Goal: Task Accomplishment & Management: Use online tool/utility

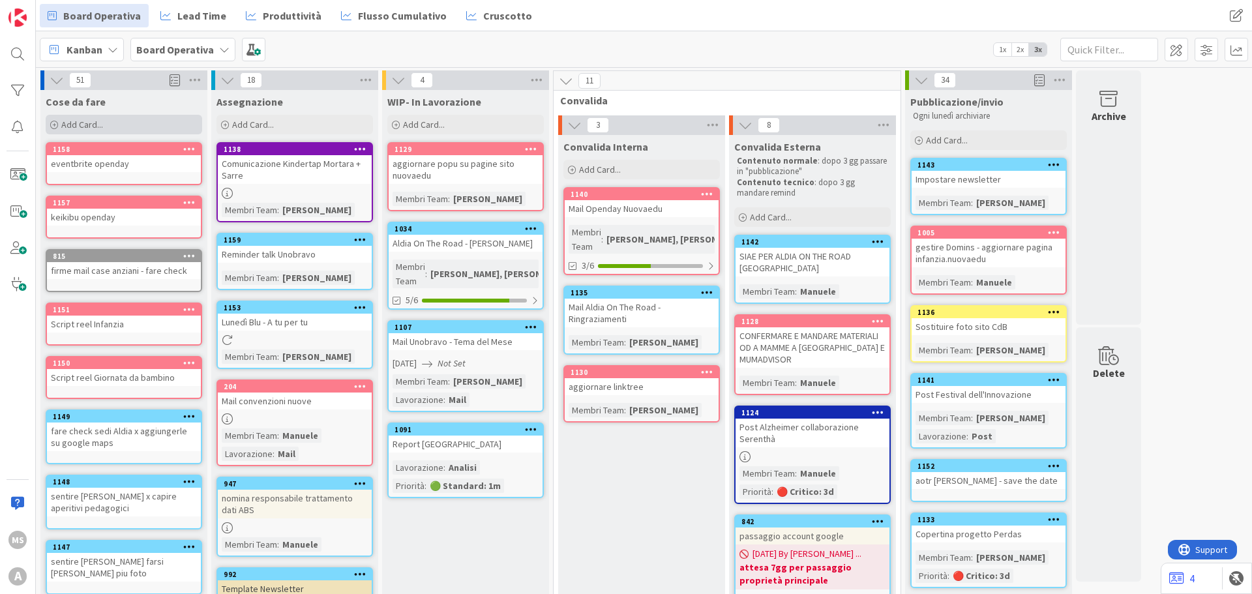
click at [134, 124] on div "Add Card..." at bounding box center [124, 125] width 157 height 20
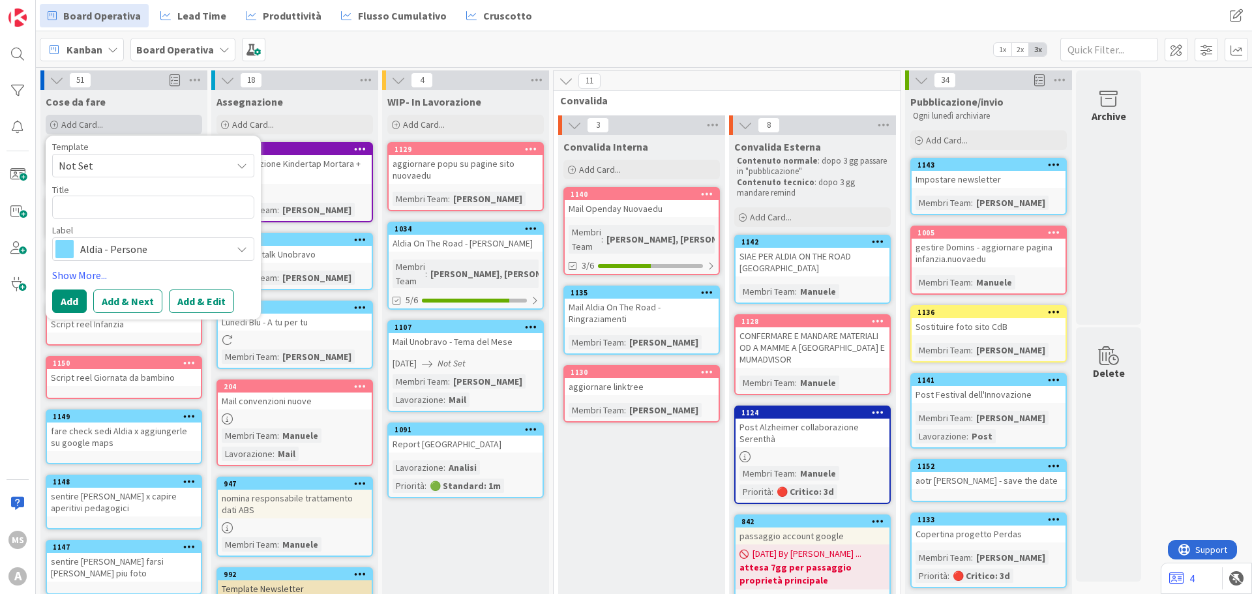
type textarea "x"
type textarea "P"
type textarea "x"
type textarea "Po"
type textarea "x"
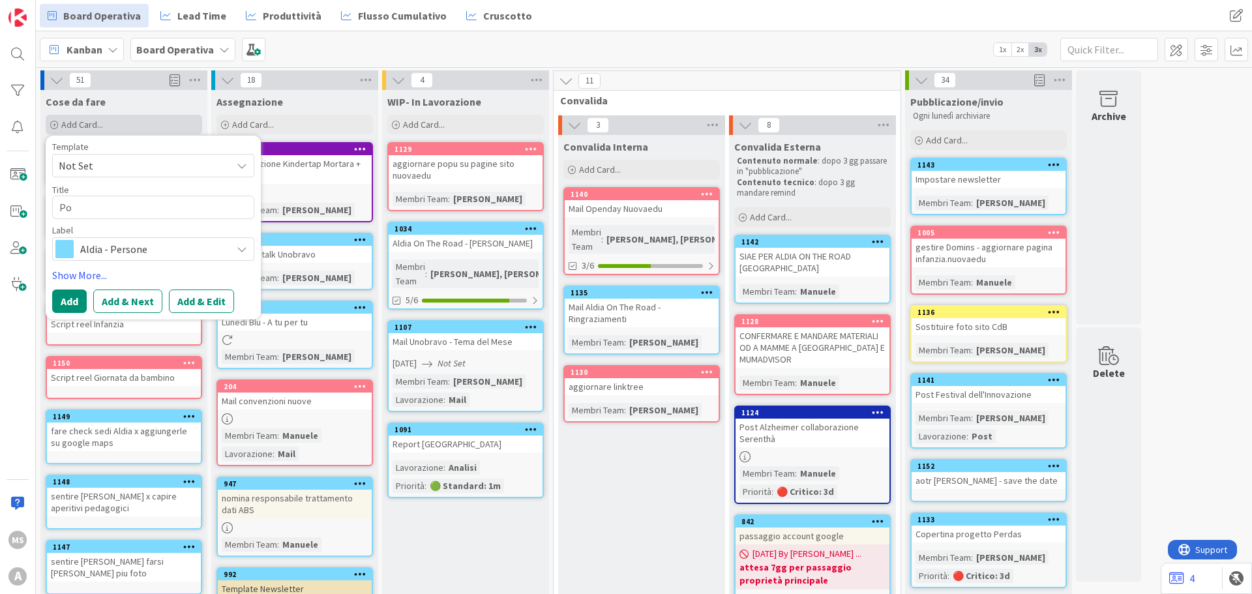
type textarea "Pos"
type textarea "x"
type textarea "Post"
type textarea "x"
type textarea "Post"
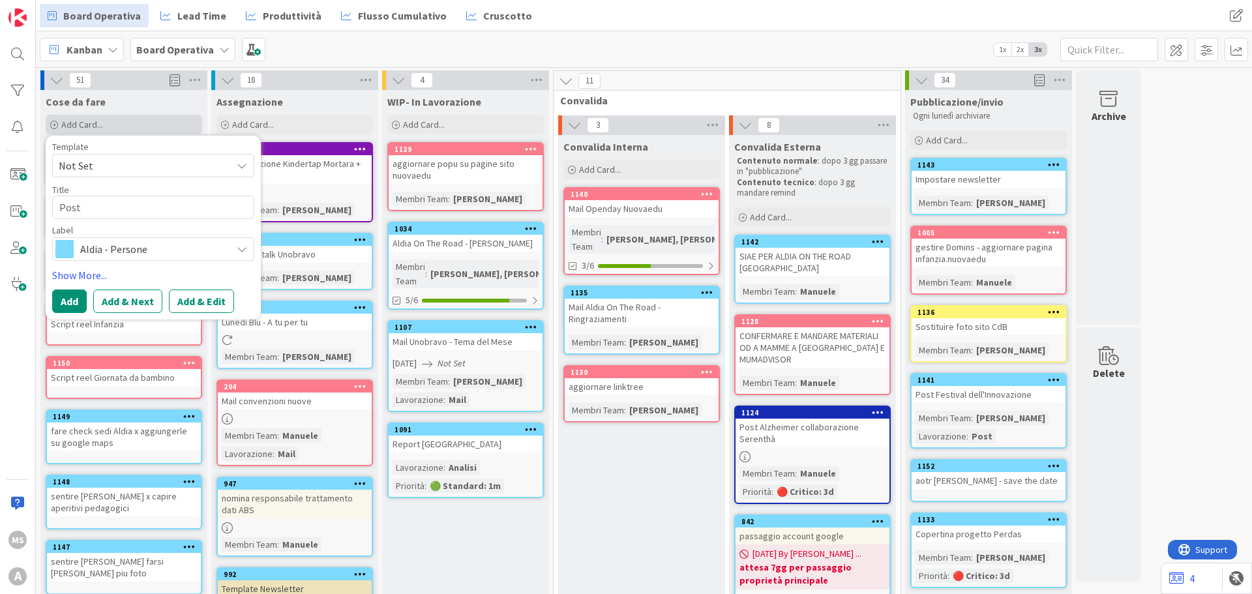
type textarea "x"
type textarea "Post C"
type textarea "x"
type textarea "Post Cr"
type textarea "x"
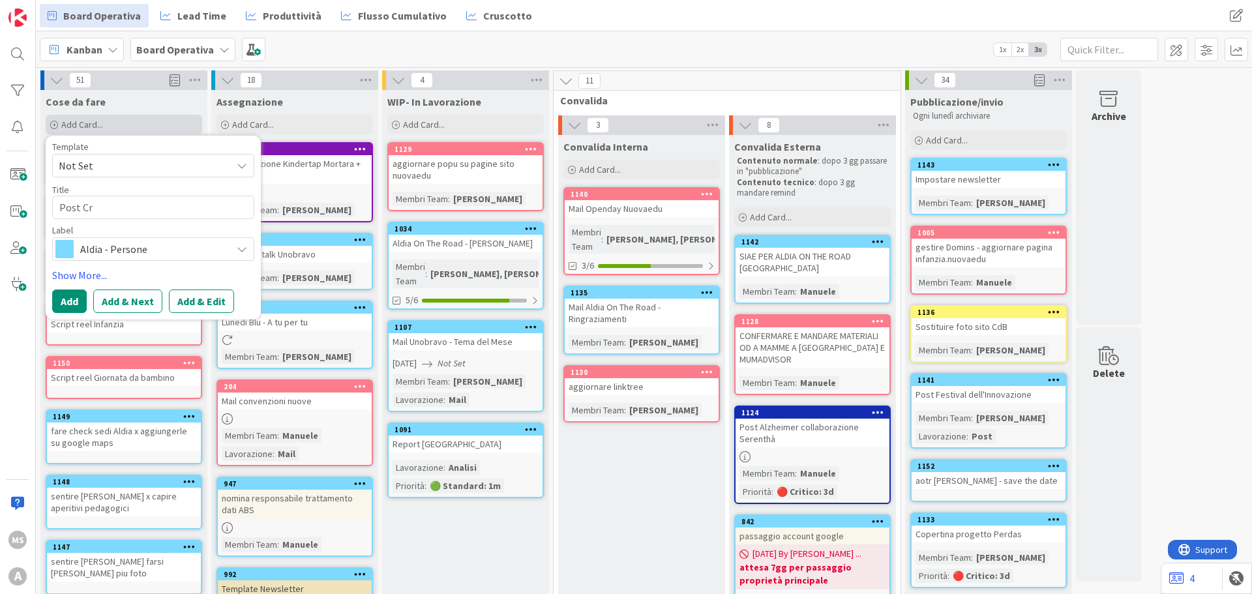
type textarea "Post Cri"
type textarea "x"
type textarea "Post [PERSON_NAME]"
type textarea "x"
type textarea "Post [PERSON_NAME]"
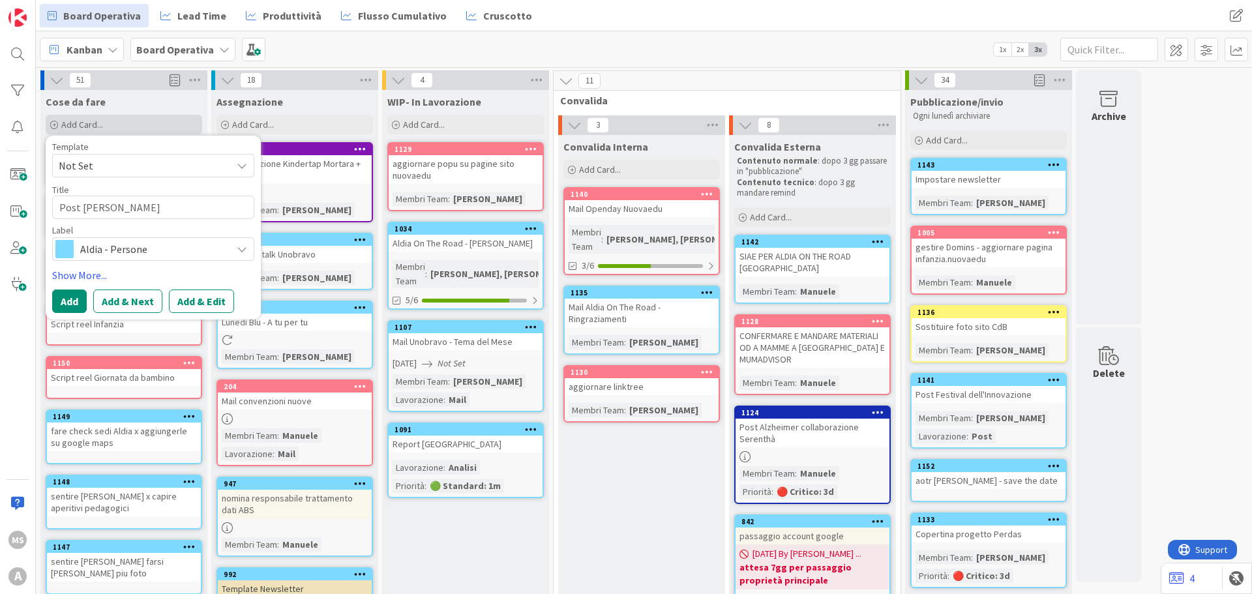
type textarea "x"
type textarea "Post [DEMOGRAPHIC_DATA]"
type textarea "x"
type textarea "Post [PERSON_NAME]"
type textarea "x"
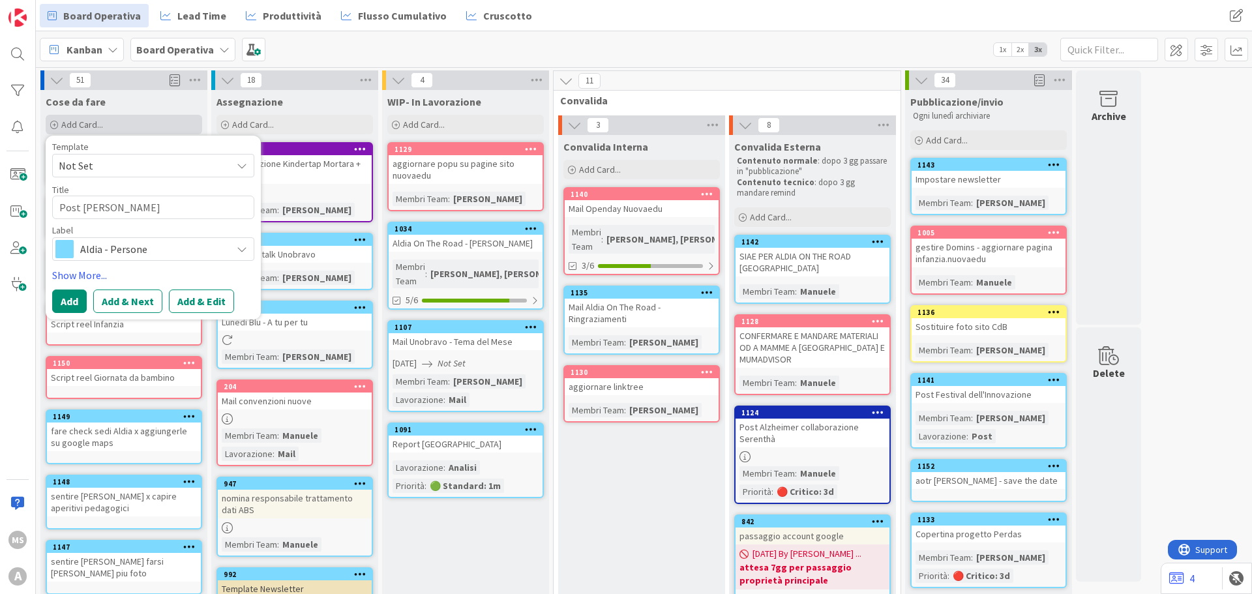
type textarea "Post [DEMOGRAPHIC_DATA]"
type textarea "x"
type textarea "Post [PERSON_NAME]"
type textarea "x"
type textarea "Post [DEMOGRAPHIC_DATA]"
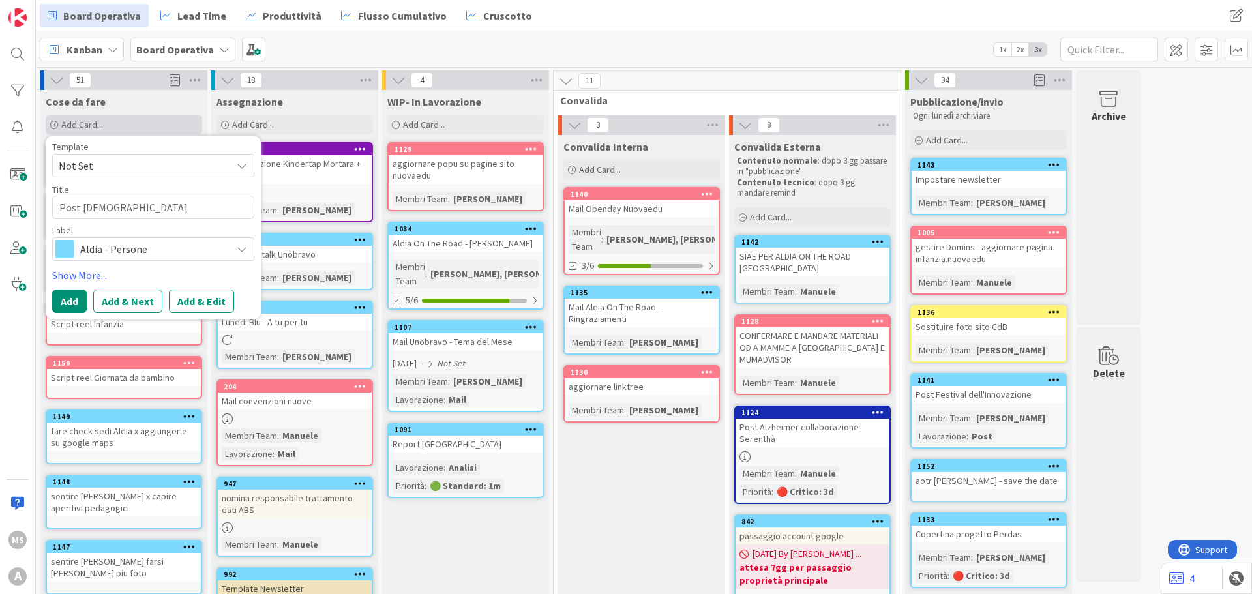
type textarea "x"
type textarea "Post [DEMOGRAPHIC_DATA]"
type textarea "x"
type textarea "Post [DEMOGRAPHIC_DATA]"
type textarea "x"
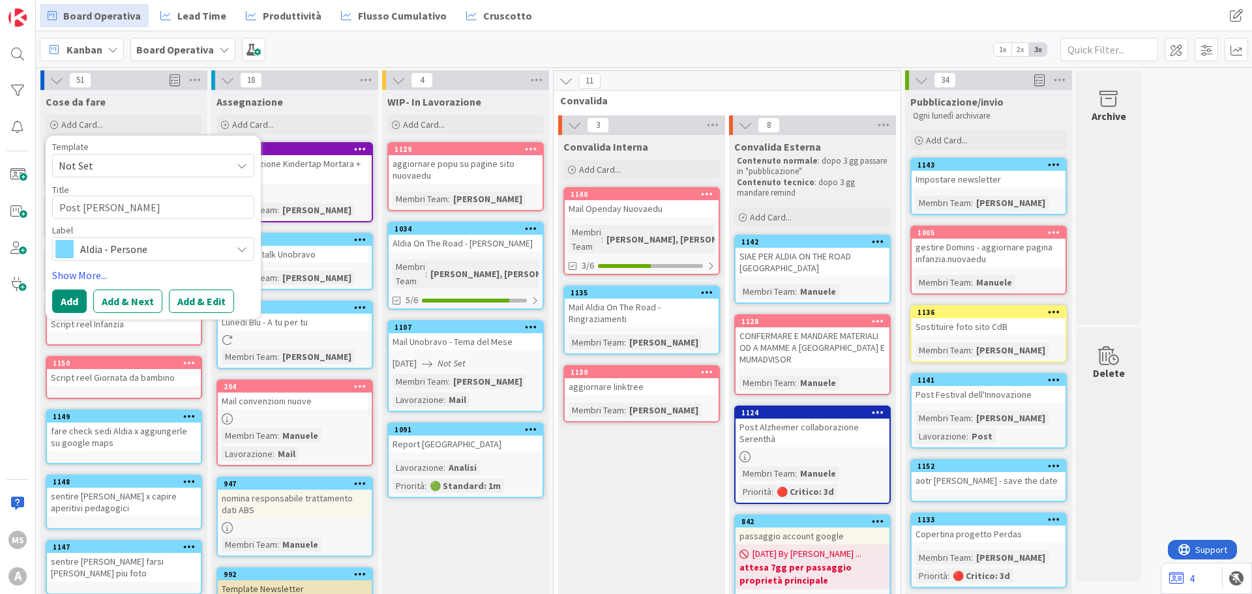
type textarea "Post [PERSON_NAME]"
click at [74, 307] on button "Add" at bounding box center [69, 301] width 35 height 23
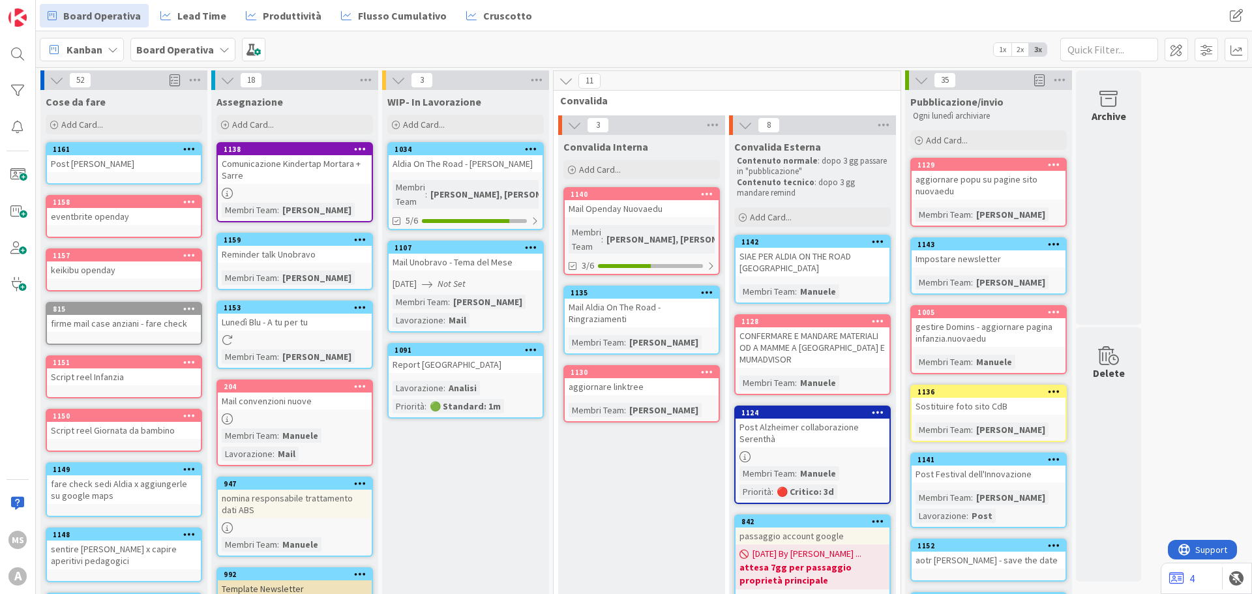
click at [492, 187] on div "[PERSON_NAME], [PERSON_NAME]" at bounding box center [501, 194] width 149 height 14
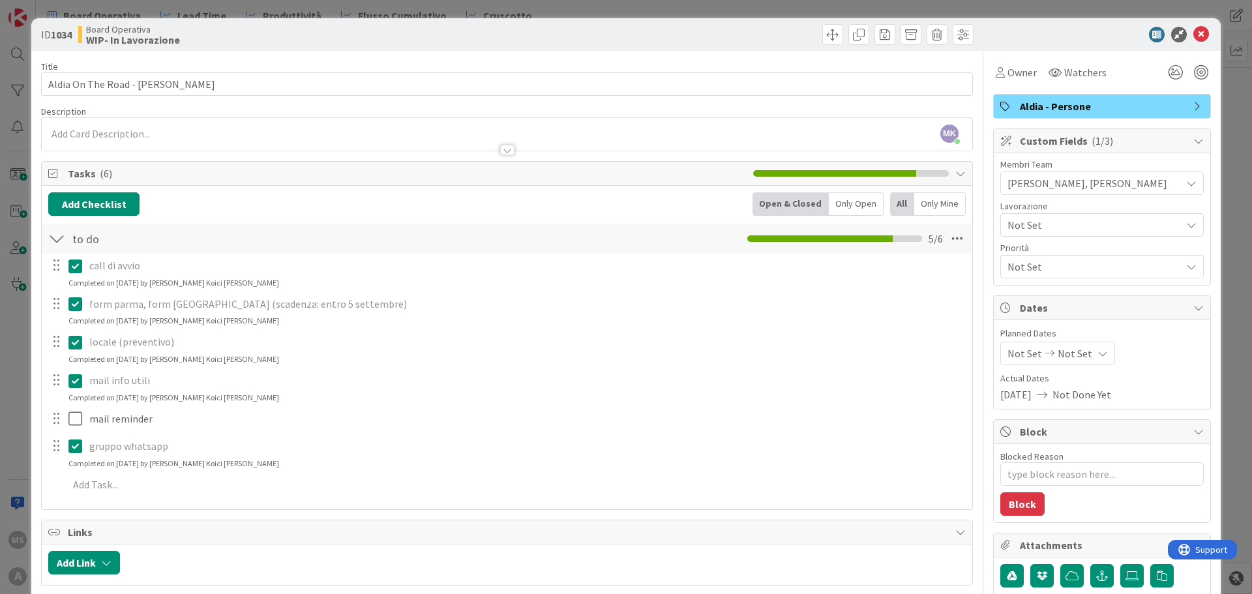
click at [1194, 37] on icon at bounding box center [1202, 35] width 16 height 16
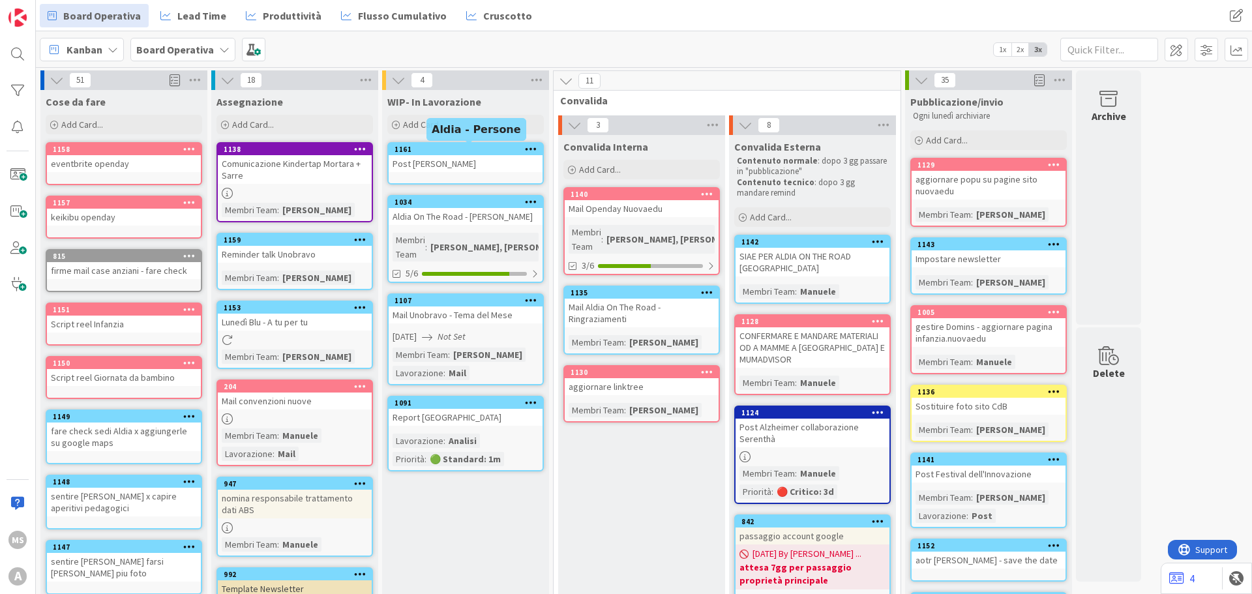
click at [465, 157] on div "Post [PERSON_NAME]" at bounding box center [466, 163] width 154 height 17
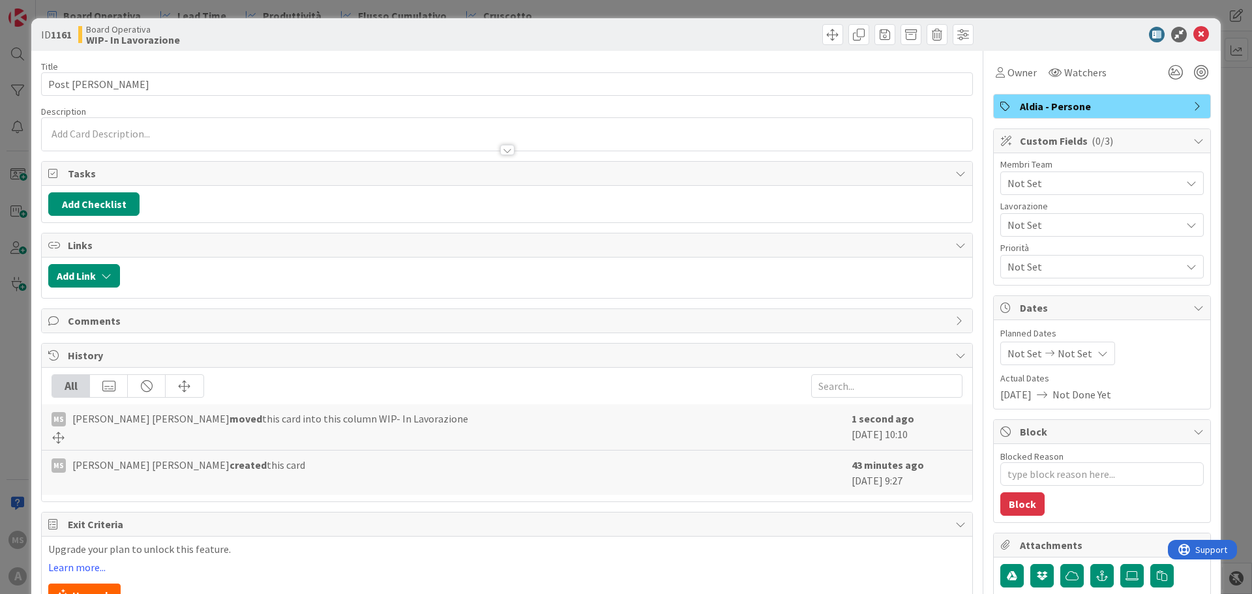
click at [1059, 179] on span "Not Set" at bounding box center [1095, 183] width 174 height 16
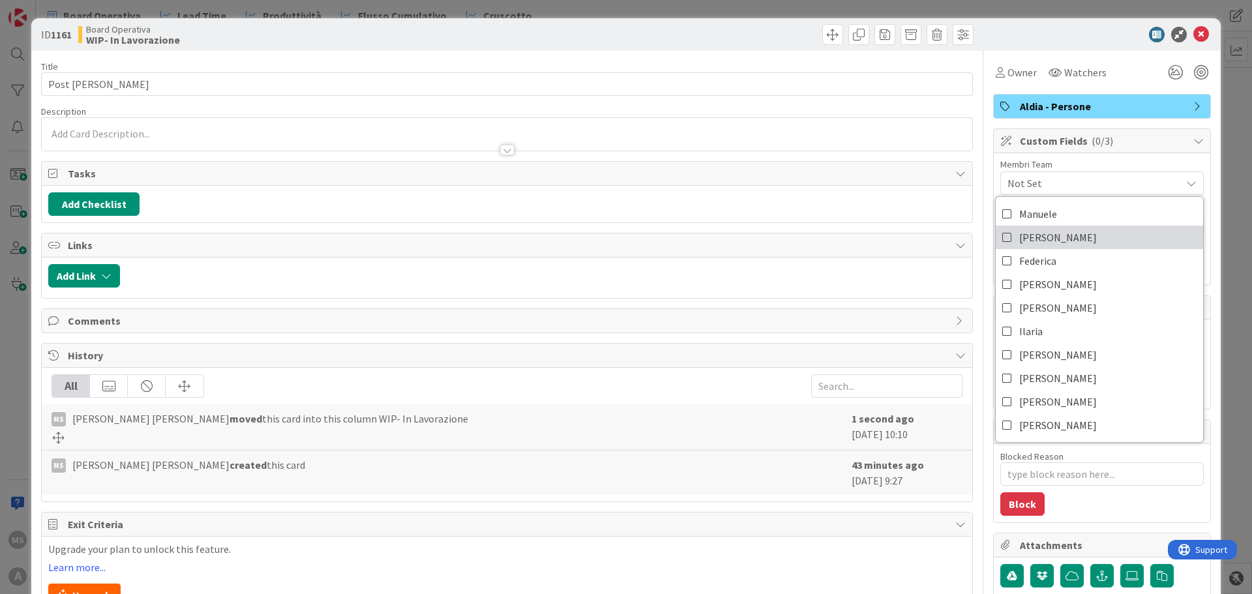
click at [1023, 238] on span "[PERSON_NAME]" at bounding box center [1059, 238] width 78 height 20
type textarea "x"
click at [1194, 36] on icon at bounding box center [1202, 35] width 16 height 16
